Goal: Task Accomplishment & Management: Use online tool/utility

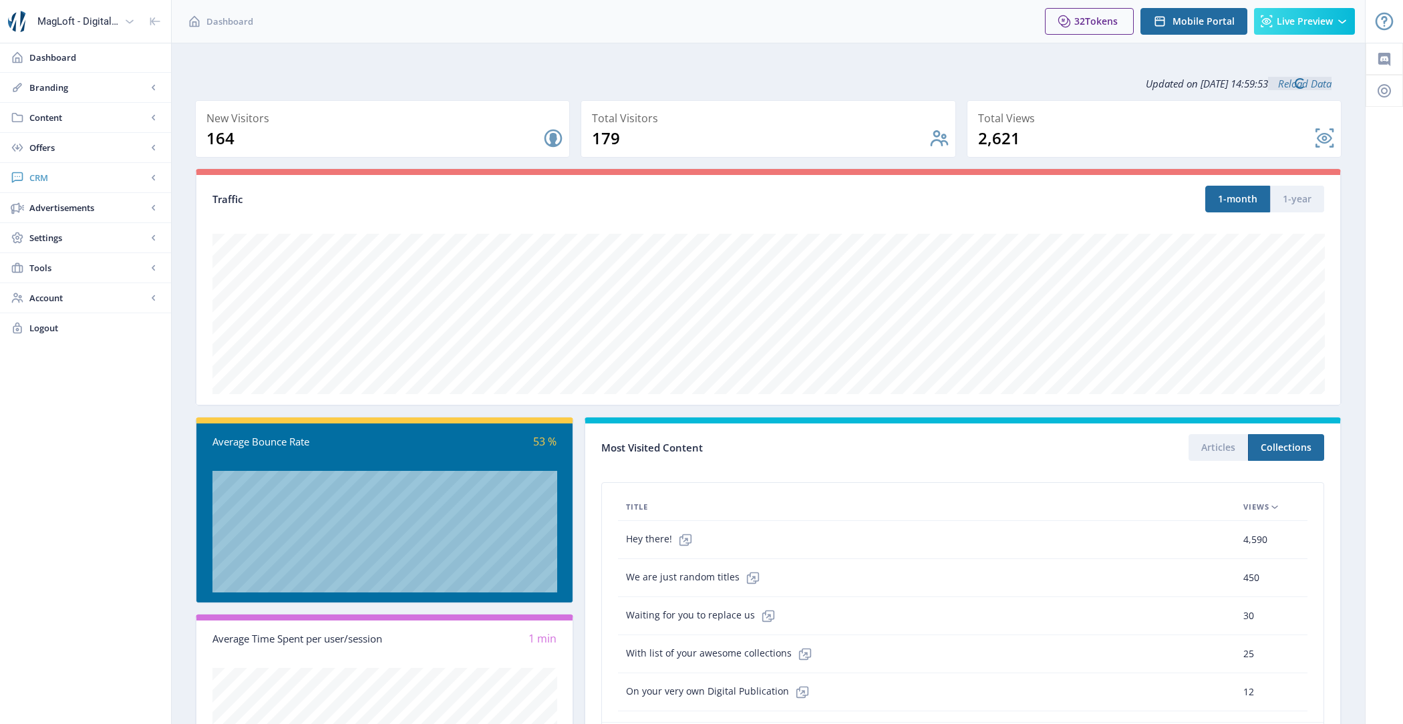
click at [110, 182] on span "CRM" at bounding box center [88, 177] width 118 height 13
click at [110, 237] on span "Settings" at bounding box center [88, 237] width 118 height 13
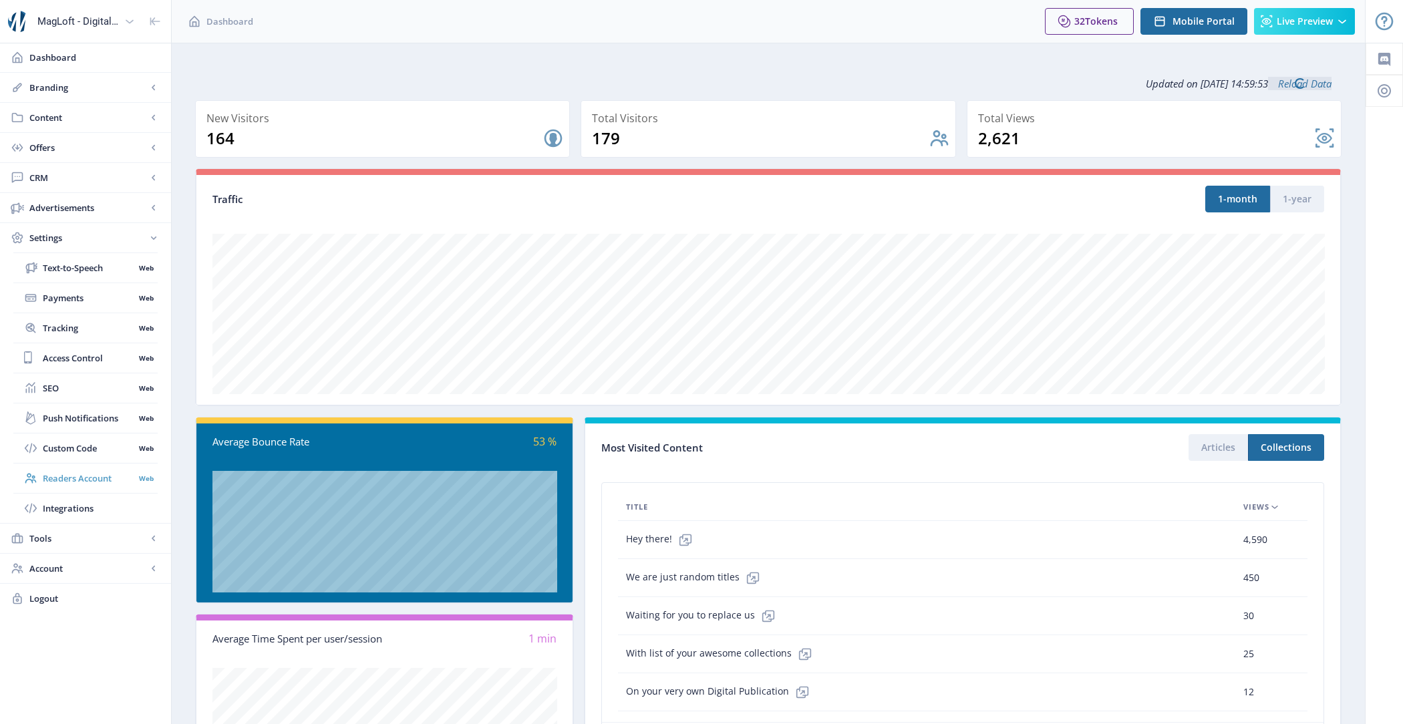
click at [111, 472] on span "Readers Account" at bounding box center [88, 478] width 91 height 13
click at [94, 124] on link "Content" at bounding box center [85, 117] width 171 height 29
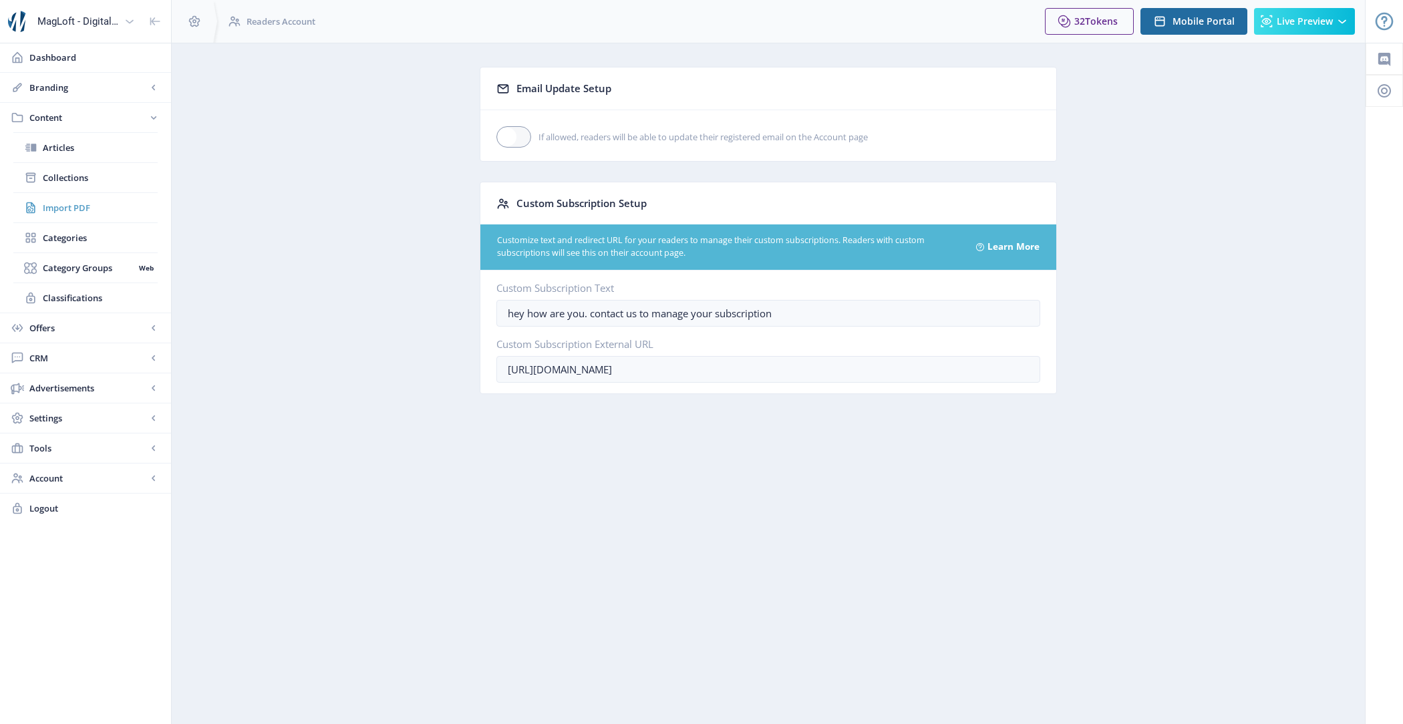
click at [105, 209] on span "Import PDF" at bounding box center [100, 207] width 115 height 13
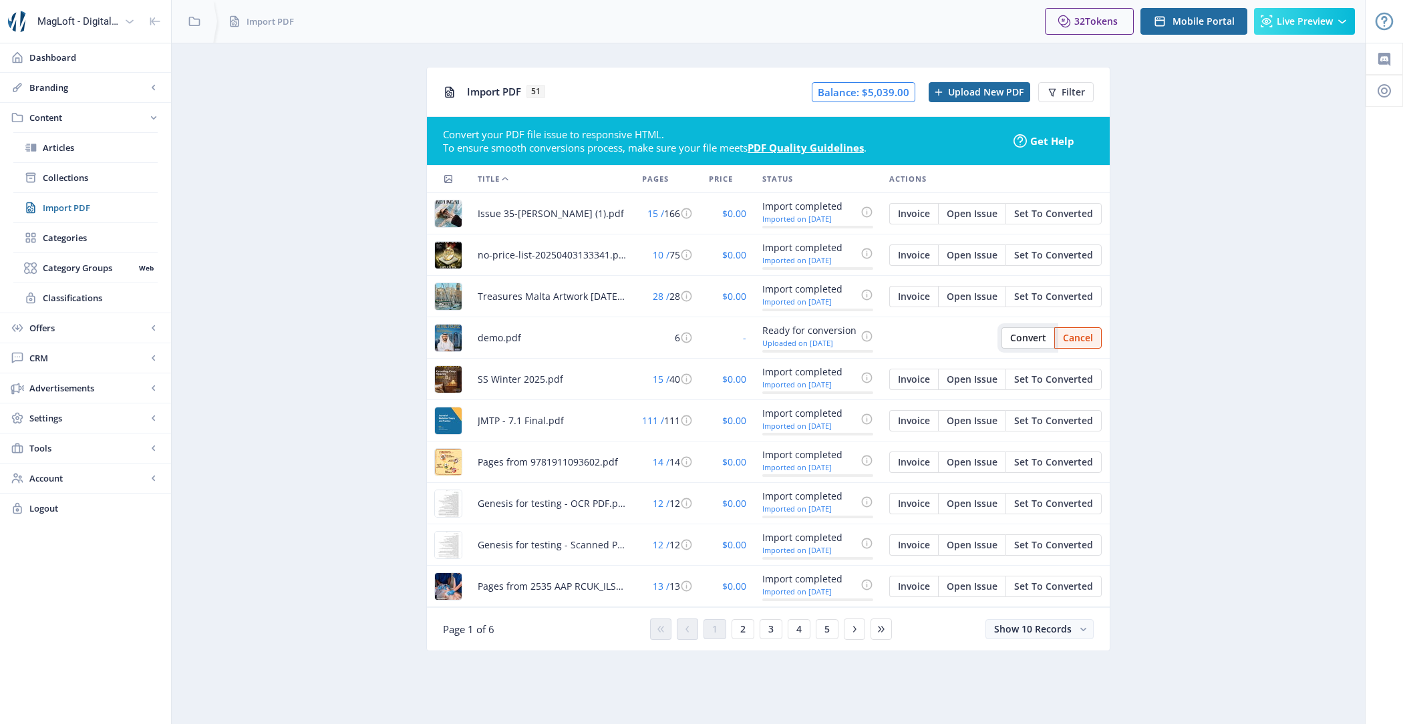
click at [1014, 337] on span "Convert" at bounding box center [1028, 338] width 36 height 11
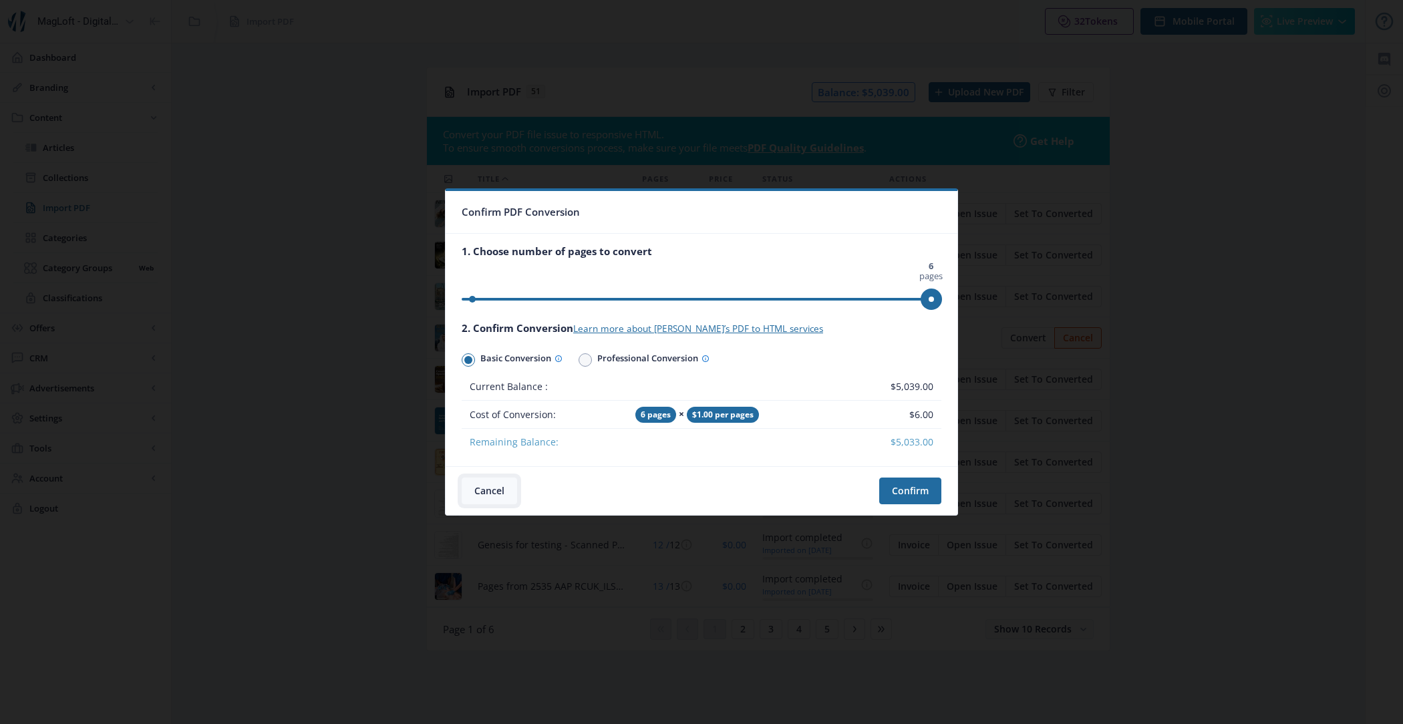
click at [501, 492] on button "Cancel" at bounding box center [488, 491] width 55 height 27
